Goal: Information Seeking & Learning: Learn about a topic

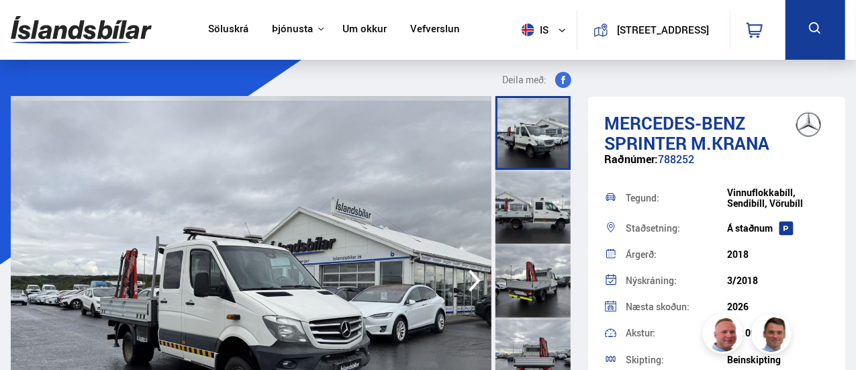
drag, startPoint x: 159, startPoint y: 30, endPoint x: 97, endPoint y: 26, distance: 62.5
click at [97, 26] on div "Söluskrá Þjónusta Íslandsbílar [DOMAIN_NAME] Íslandsvörn Leiðbeiningar Um okkur…" at bounding box center [428, 30] width 856 height 60
click at [54, 27] on img at bounding box center [81, 30] width 141 height 44
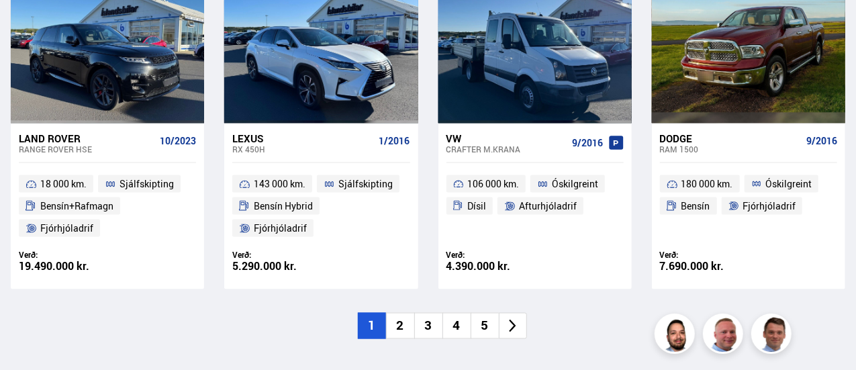
scroll to position [979, 0]
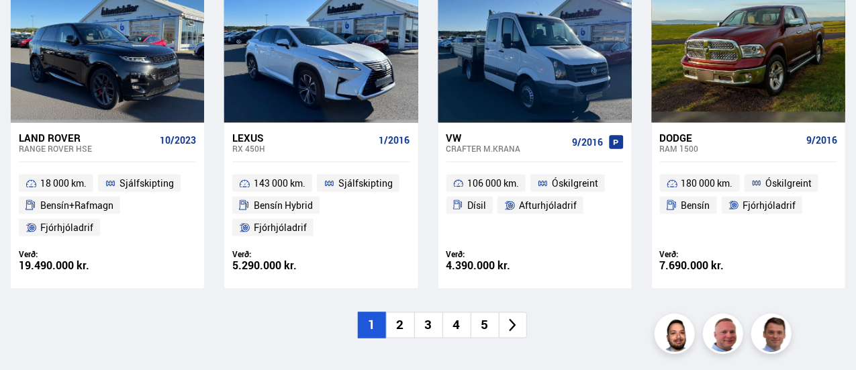
click at [402, 327] on li "2" at bounding box center [400, 325] width 28 height 26
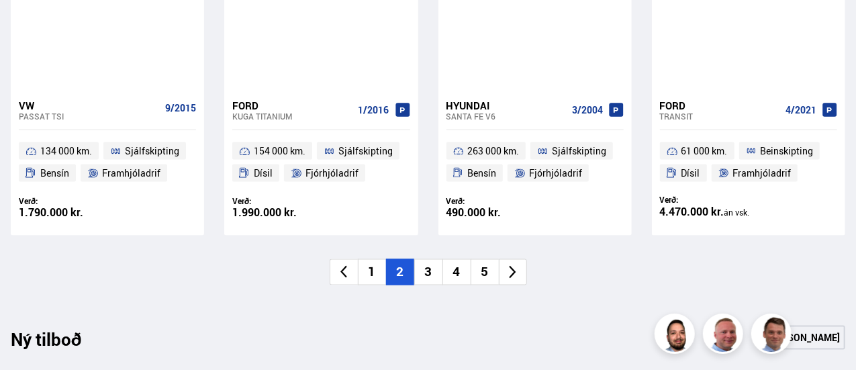
scroll to position [1037, 0]
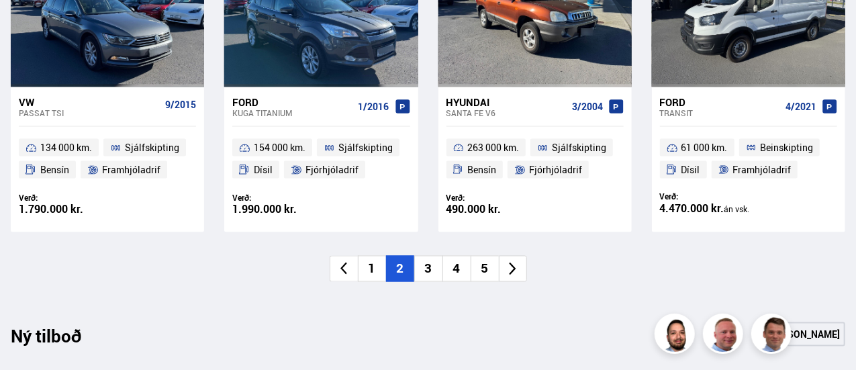
click at [430, 263] on li "3" at bounding box center [428, 269] width 28 height 26
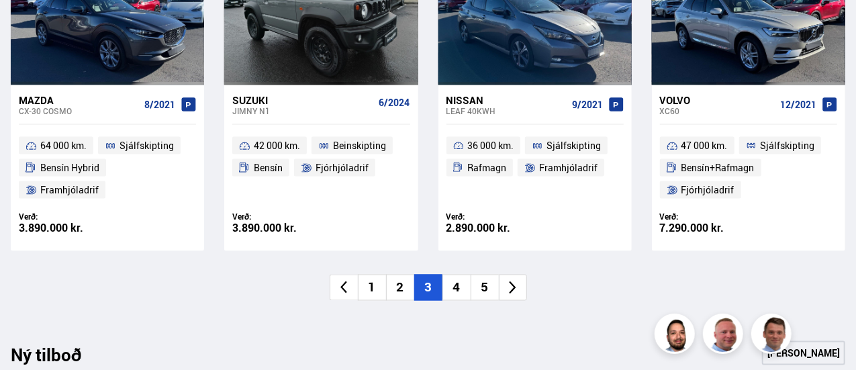
scroll to position [1039, 0]
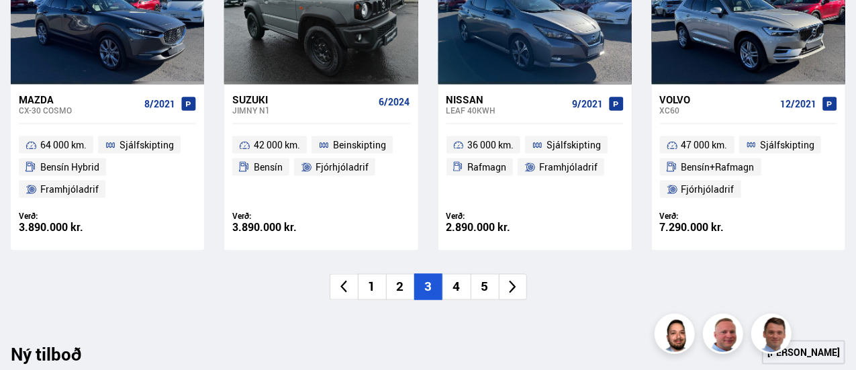
click at [460, 287] on li "4" at bounding box center [457, 287] width 28 height 26
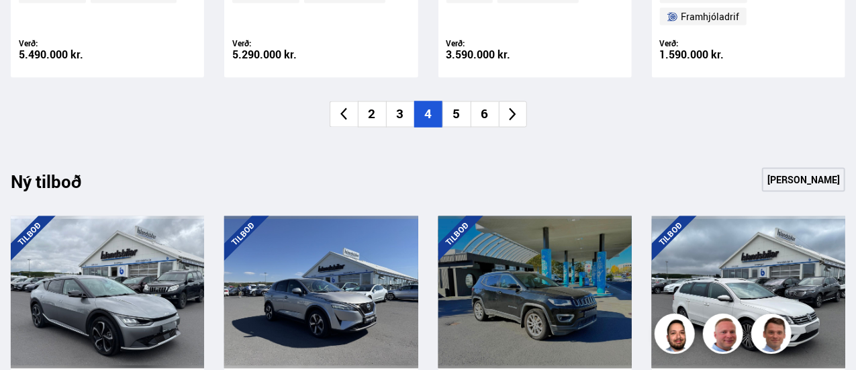
scroll to position [1205, 0]
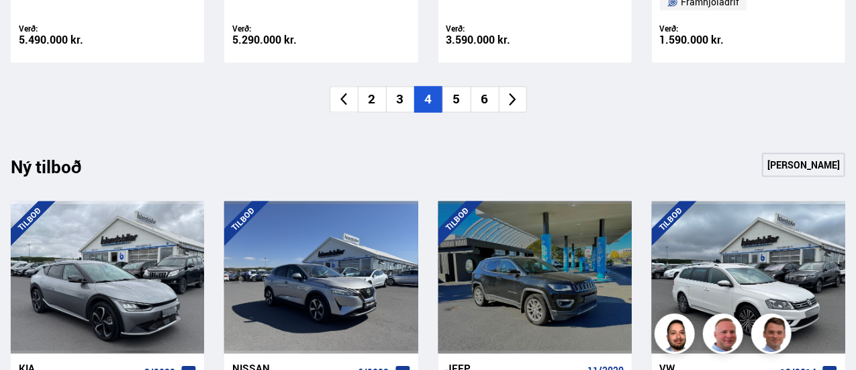
click at [459, 99] on li "5" at bounding box center [457, 100] width 28 height 26
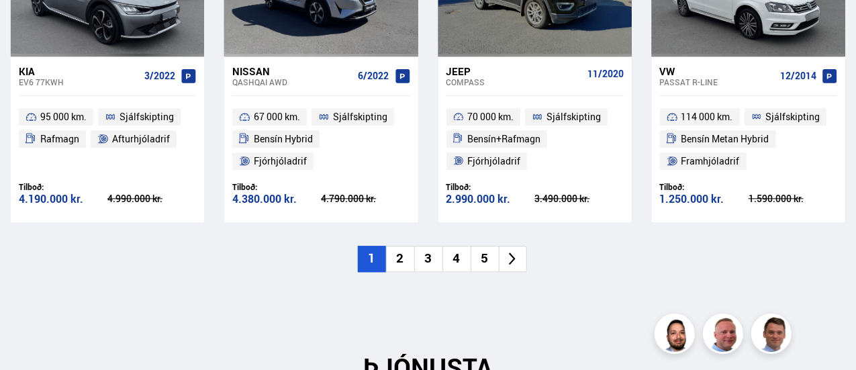
scroll to position [1526, 0]
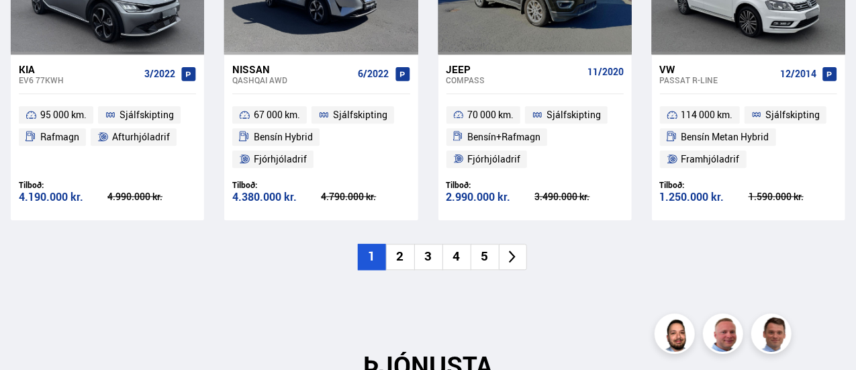
click at [516, 249] on icon at bounding box center [512, 256] width 15 height 15
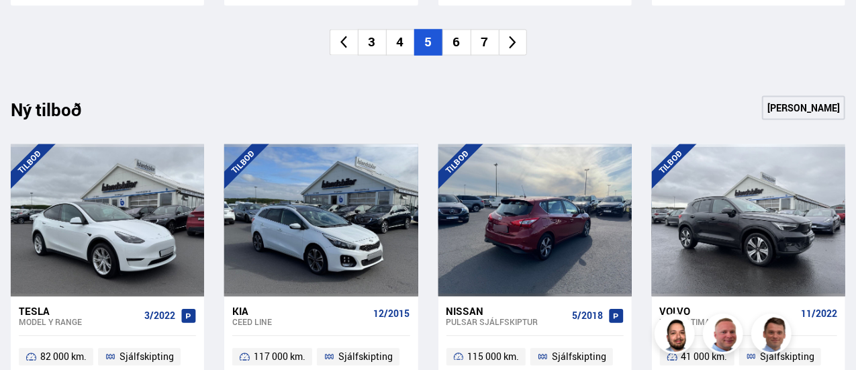
scroll to position [1148, 0]
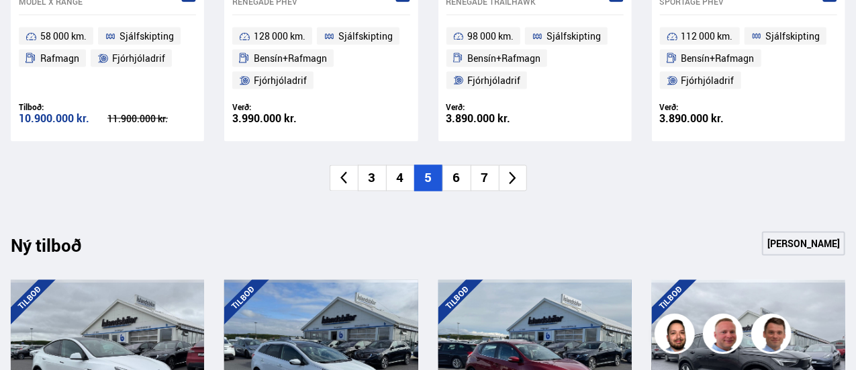
click at [506, 171] on icon at bounding box center [512, 178] width 15 height 15
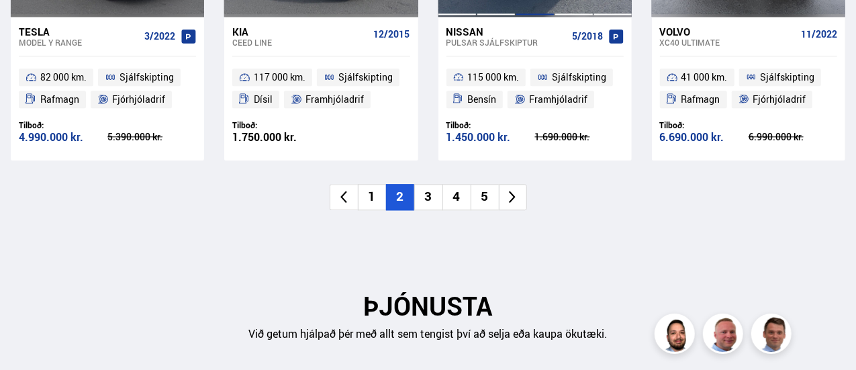
scroll to position [1565, 0]
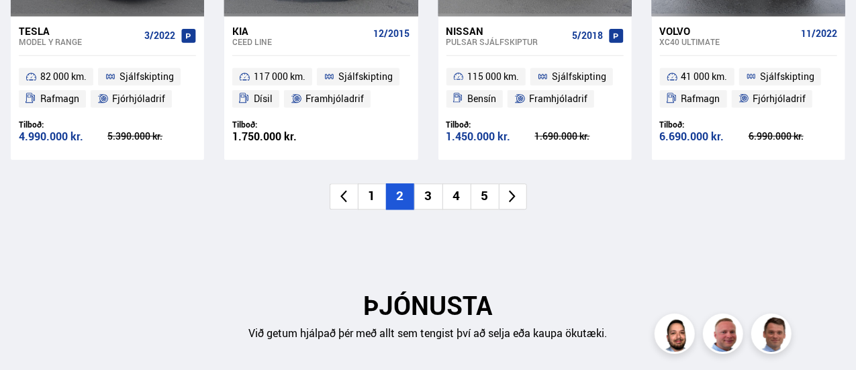
click at [428, 199] on li "3" at bounding box center [428, 196] width 28 height 26
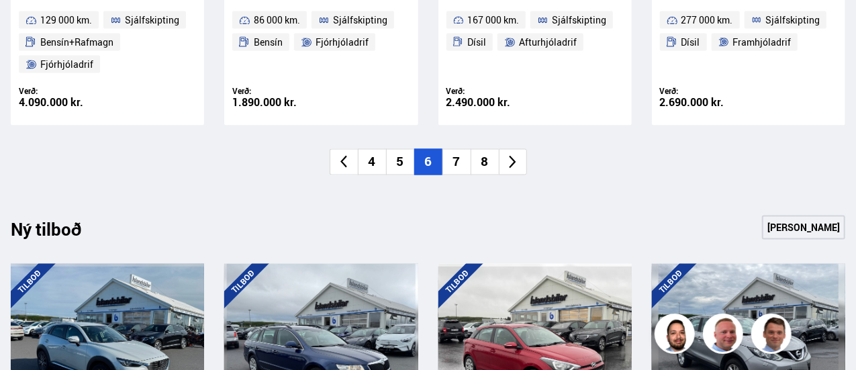
scroll to position [1163, 0]
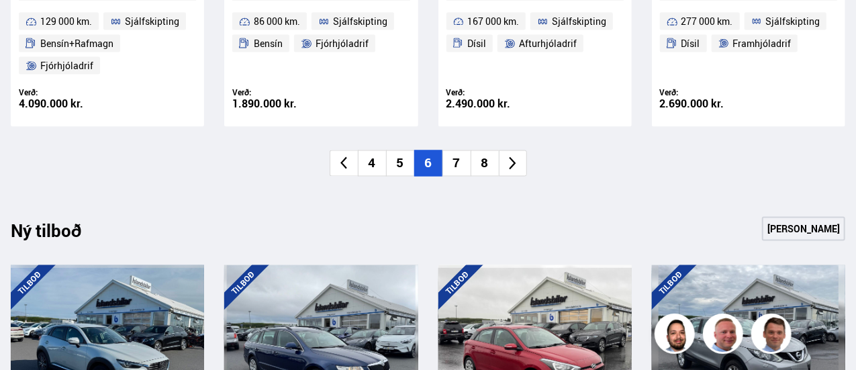
click at [458, 162] on li "7" at bounding box center [457, 163] width 28 height 26
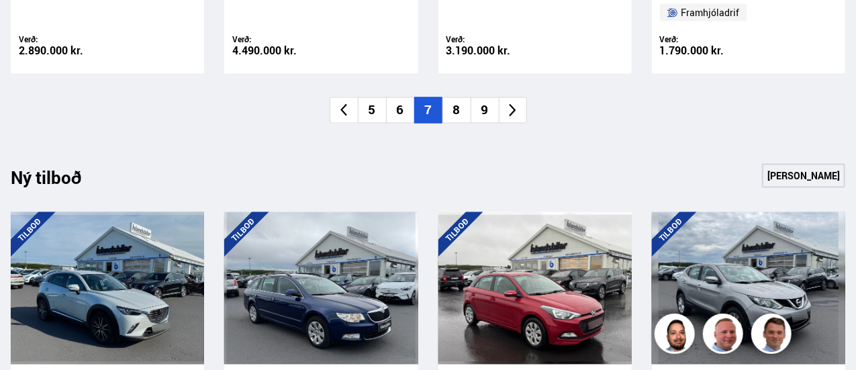
scroll to position [1218, 0]
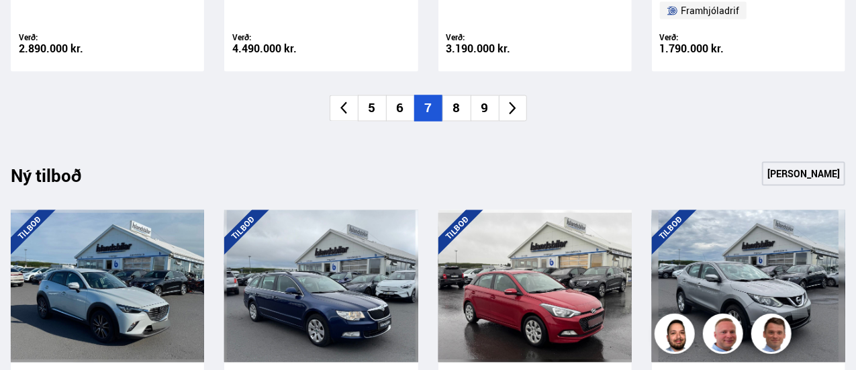
click at [458, 108] on li "8" at bounding box center [457, 108] width 28 height 26
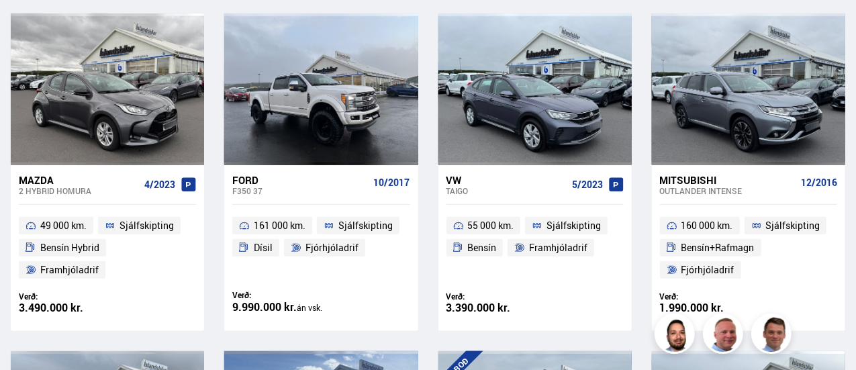
scroll to position [622, 0]
